Goal: Check status: Check status

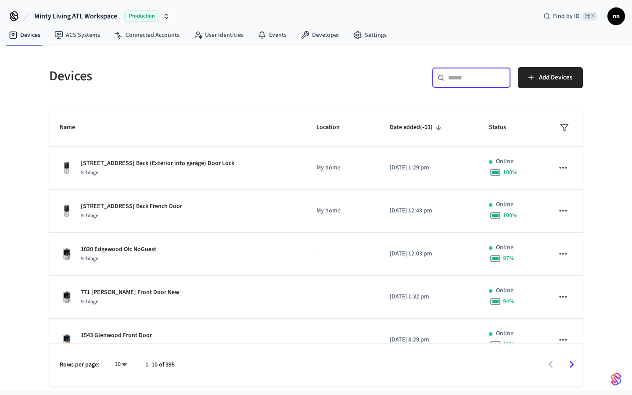
click at [471, 74] on input "text" at bounding box center [476, 77] width 57 height 9
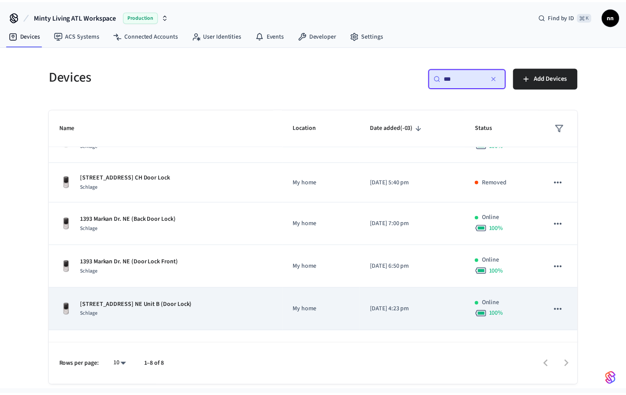
scroll to position [61, 0]
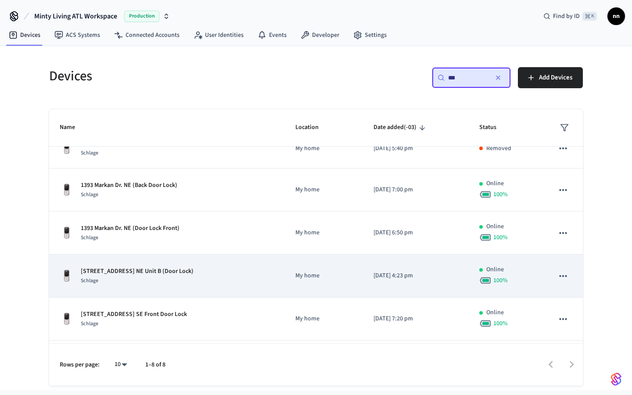
type input "***"
click at [186, 271] on p "[STREET_ADDRESS] NE Unit B (Door Lock)" at bounding box center [137, 271] width 113 height 9
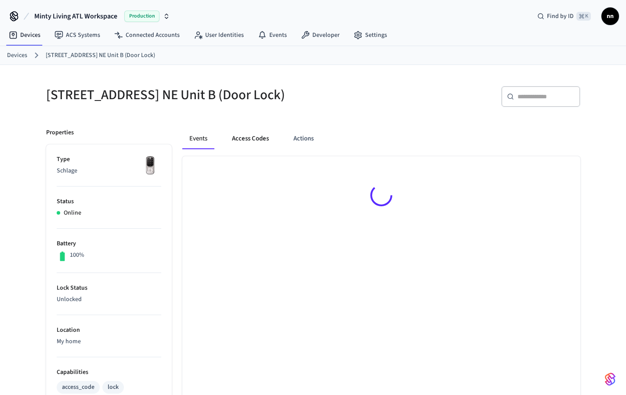
click at [263, 137] on button "Access Codes" at bounding box center [250, 138] width 51 height 21
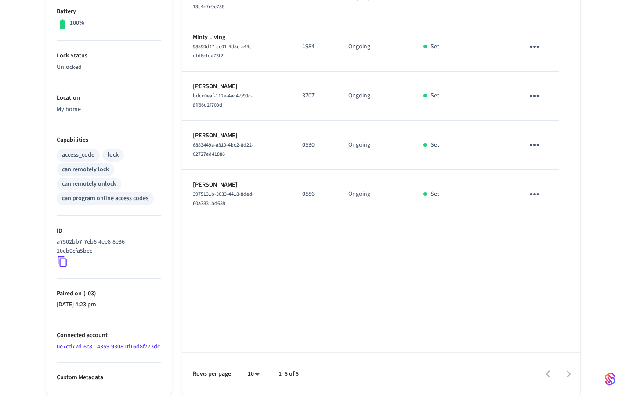
scroll to position [97, 0]
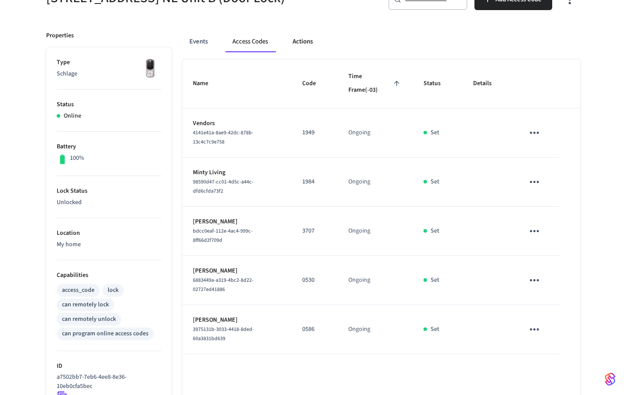
click at [296, 41] on button "Actions" at bounding box center [302, 41] width 34 height 21
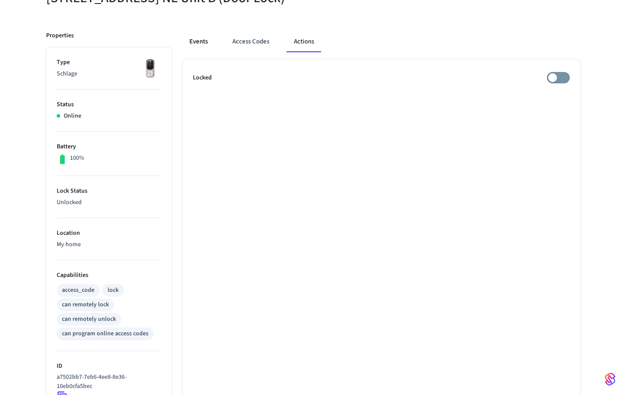
click at [195, 47] on button "Events" at bounding box center [198, 41] width 32 height 21
